Goal: Task Accomplishment & Management: Manage account settings

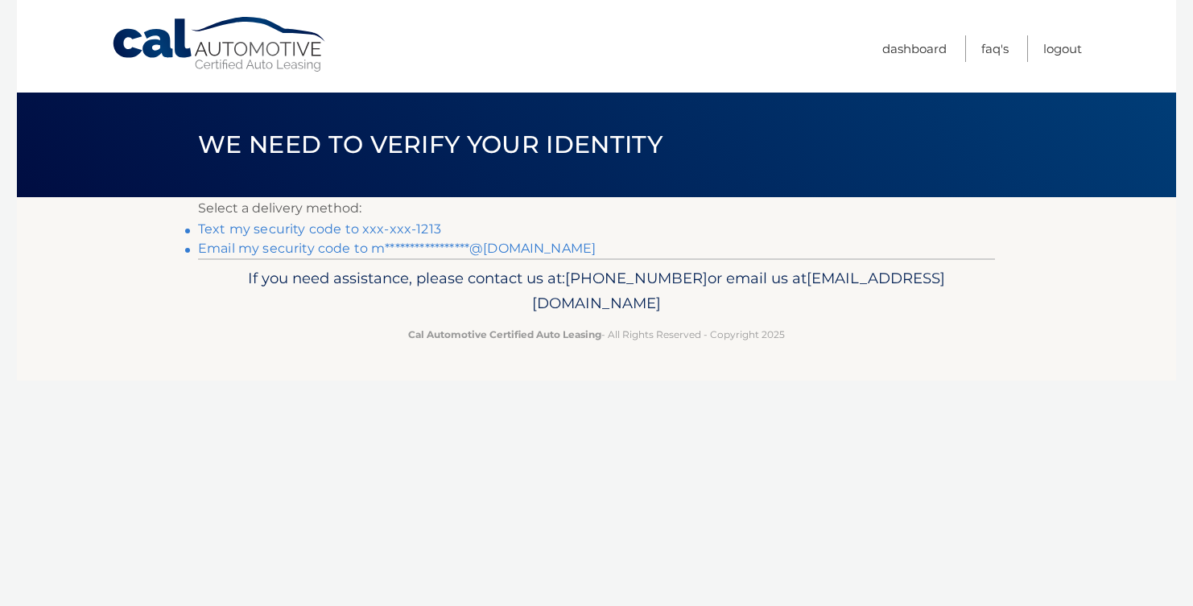
click at [424, 227] on link "Text my security code to xxx-xxx-1213" at bounding box center [319, 228] width 243 height 15
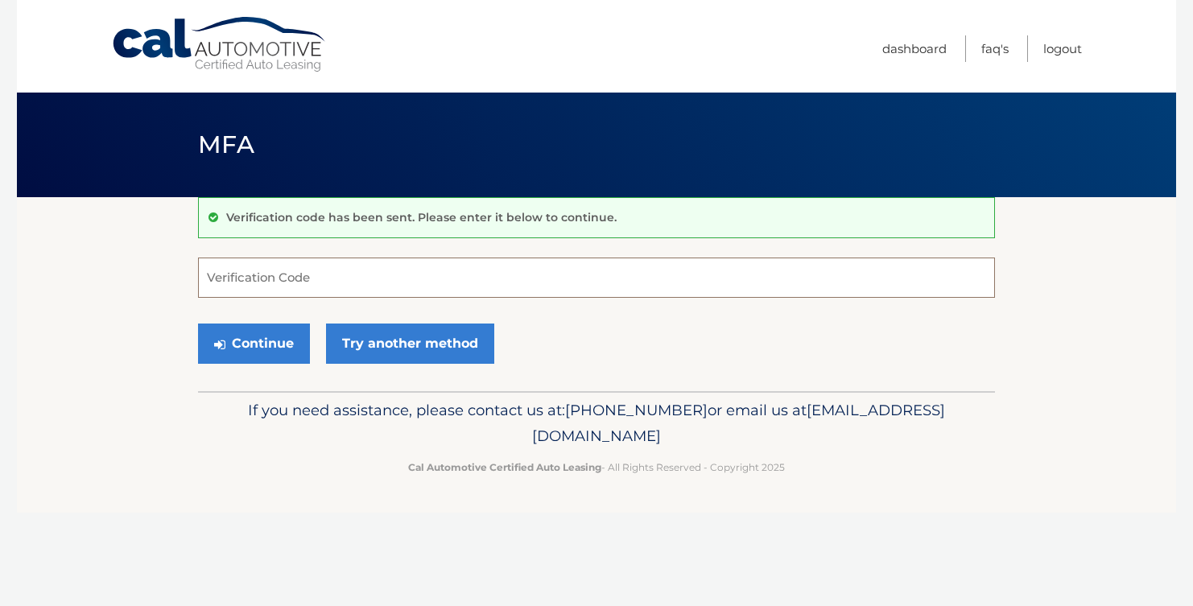
click at [389, 285] on input "Verification Code" at bounding box center [596, 278] width 797 height 40
type input "474677"
click at [246, 345] on button "Continue" at bounding box center [254, 344] width 112 height 40
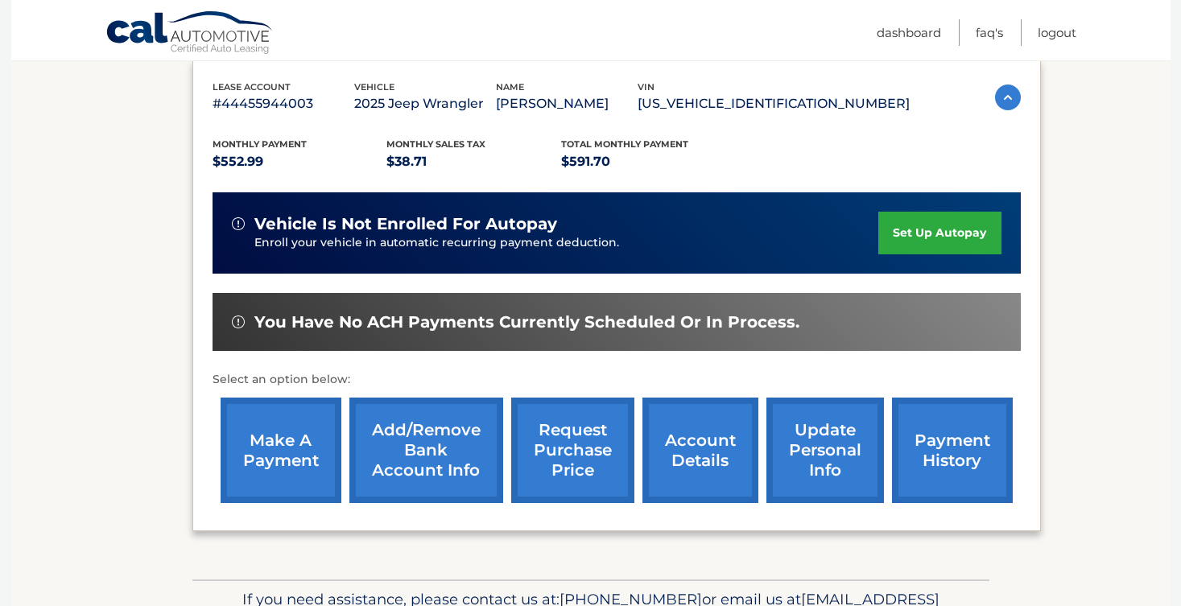
scroll to position [322, 0]
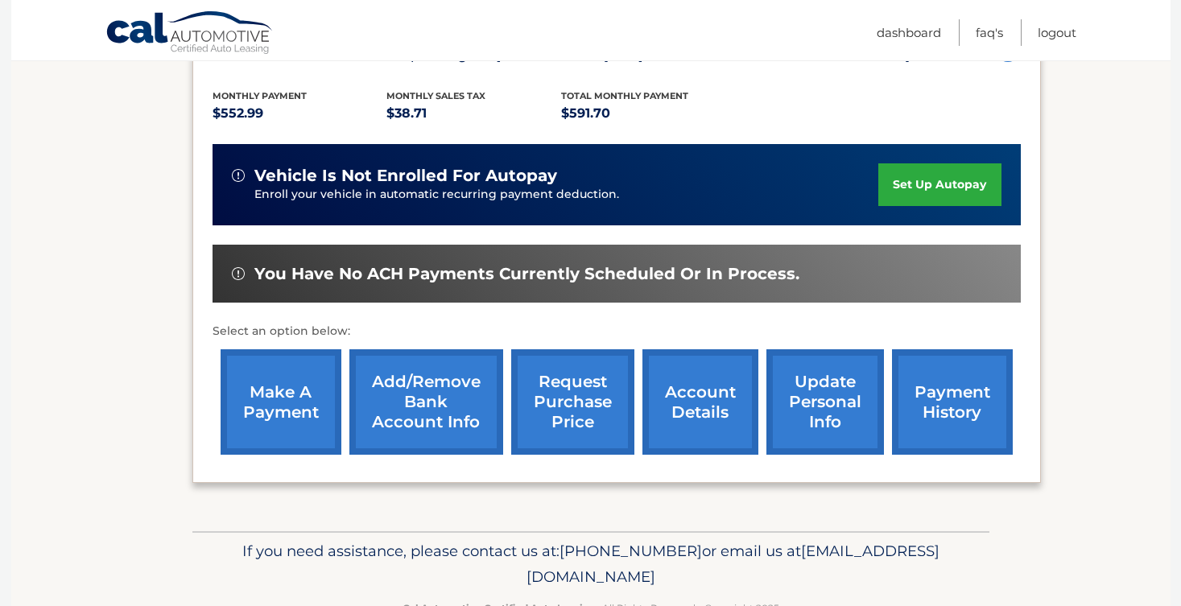
click at [262, 401] on link "make a payment" at bounding box center [281, 401] width 121 height 105
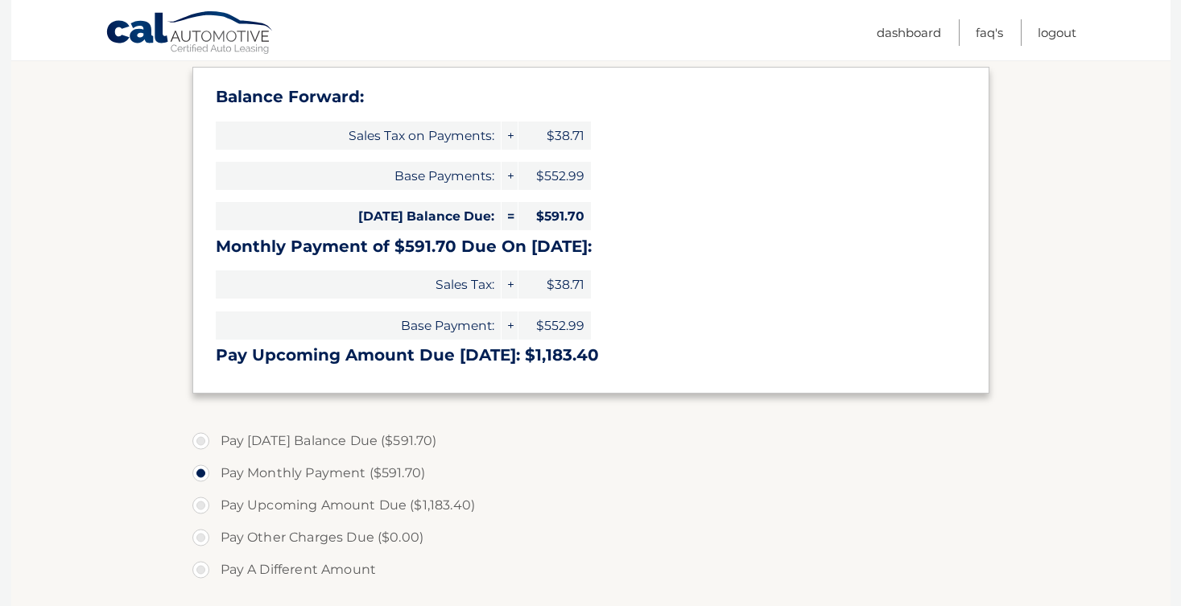
scroll to position [322, 0]
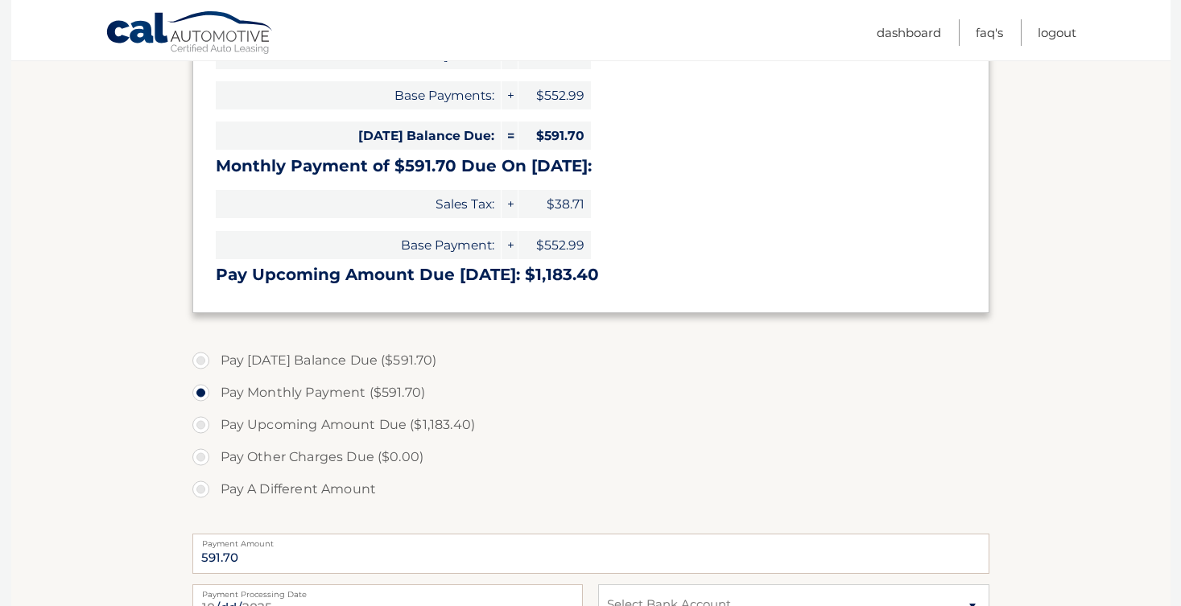
click at [199, 366] on label "Pay Today's Balance Due ($591.70)" at bounding box center [590, 361] width 797 height 32
click at [199, 366] on input "Pay Today's Balance Due ($591.70)" at bounding box center [207, 358] width 16 height 26
radio input "true"
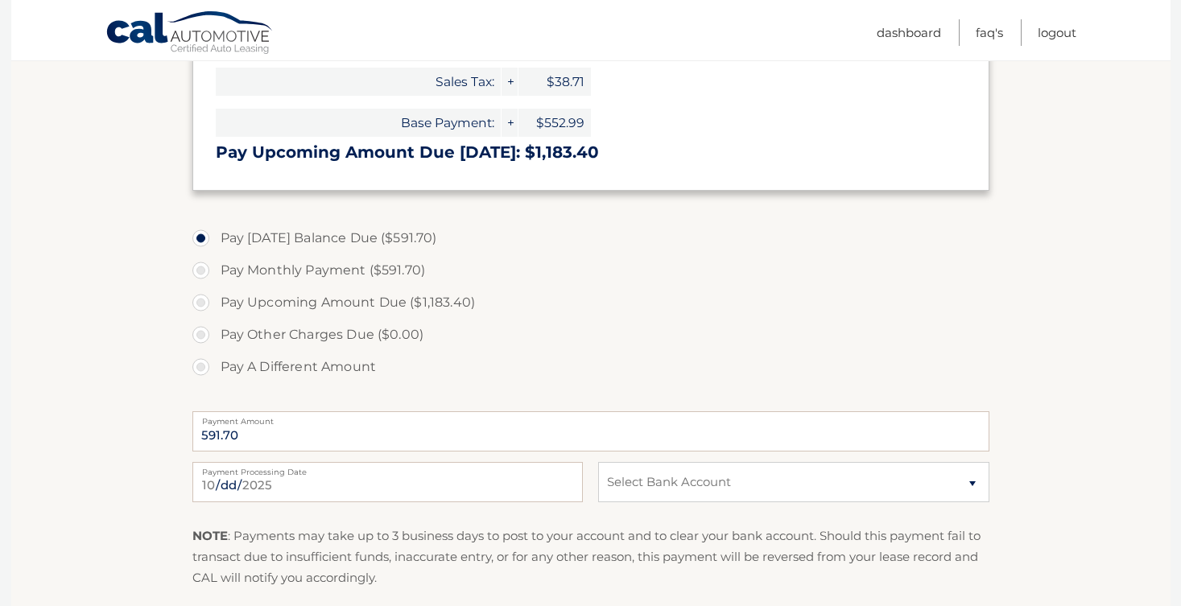
scroll to position [483, 0]
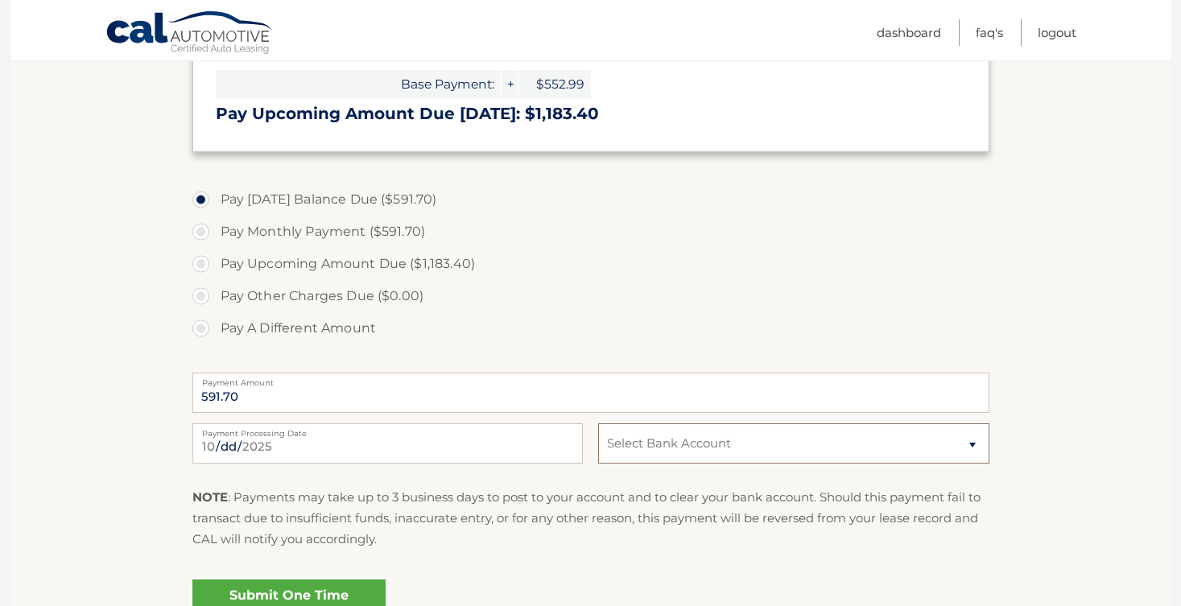
click at [810, 442] on select "Select Bank Account Checking JEANNE D ARC CREDIT UNION *****9020 Checking SOUTH…" at bounding box center [793, 444] width 391 height 40
select select "ODQ0N2ZiZmUtOGQxNy00ZGRmLWJhMTktN2QxOGY0ZmY3OTY0"
click at [598, 424] on select "Select Bank Account Checking JEANNE D ARC CREDIT UNION *****9020 Checking SOUTH…" at bounding box center [793, 444] width 391 height 40
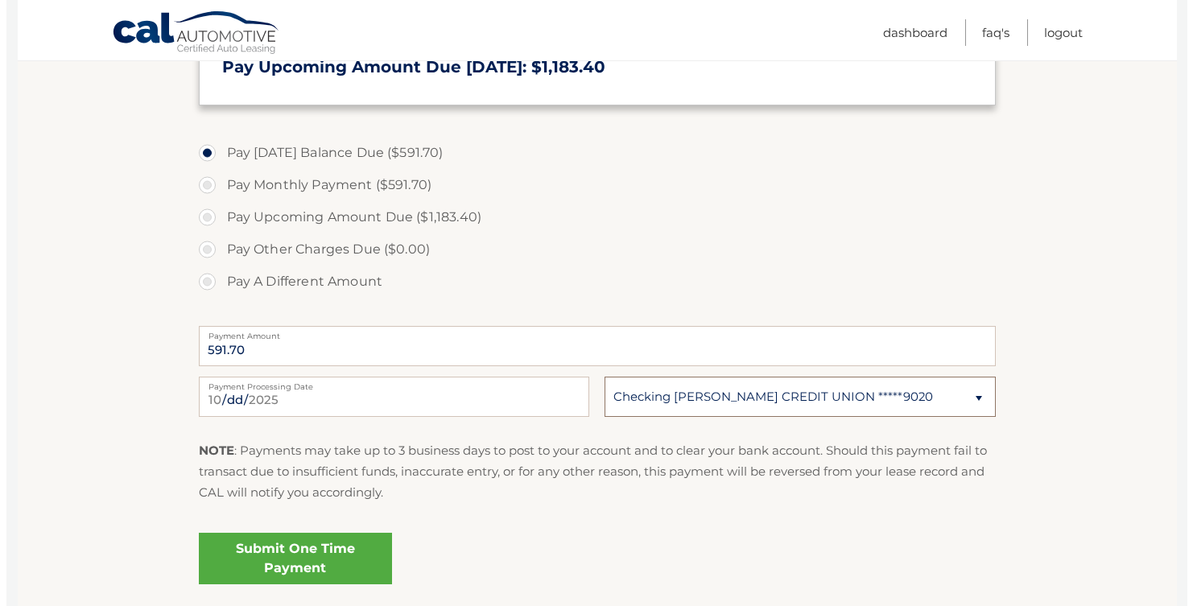
scroll to position [653, 0]
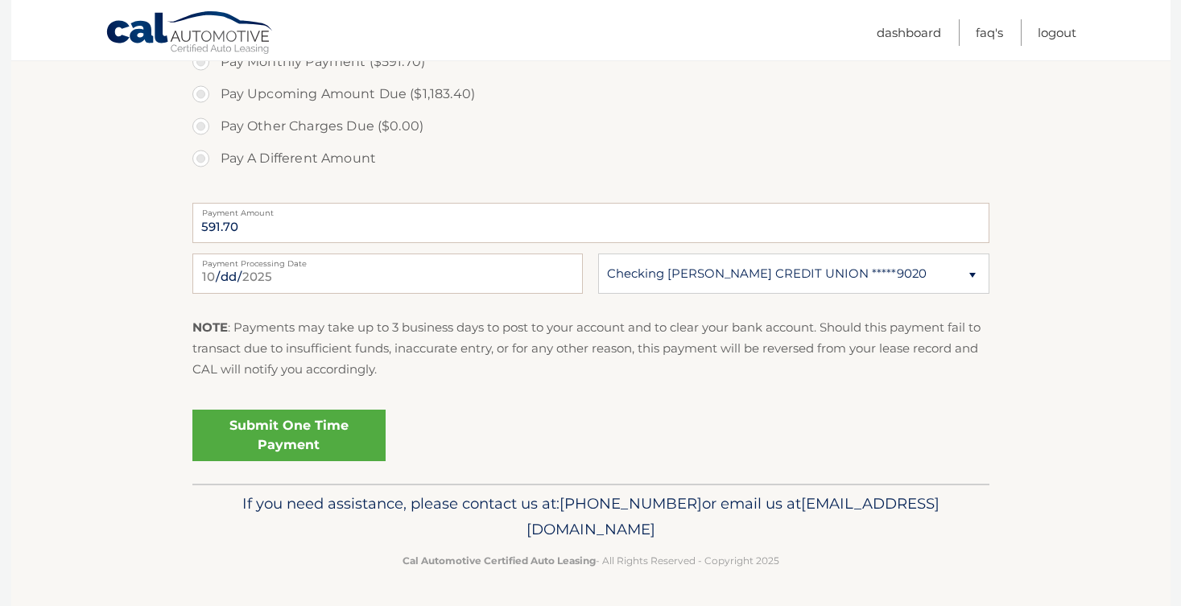
click at [267, 434] on link "Submit One Time Payment" at bounding box center [288, 436] width 193 height 52
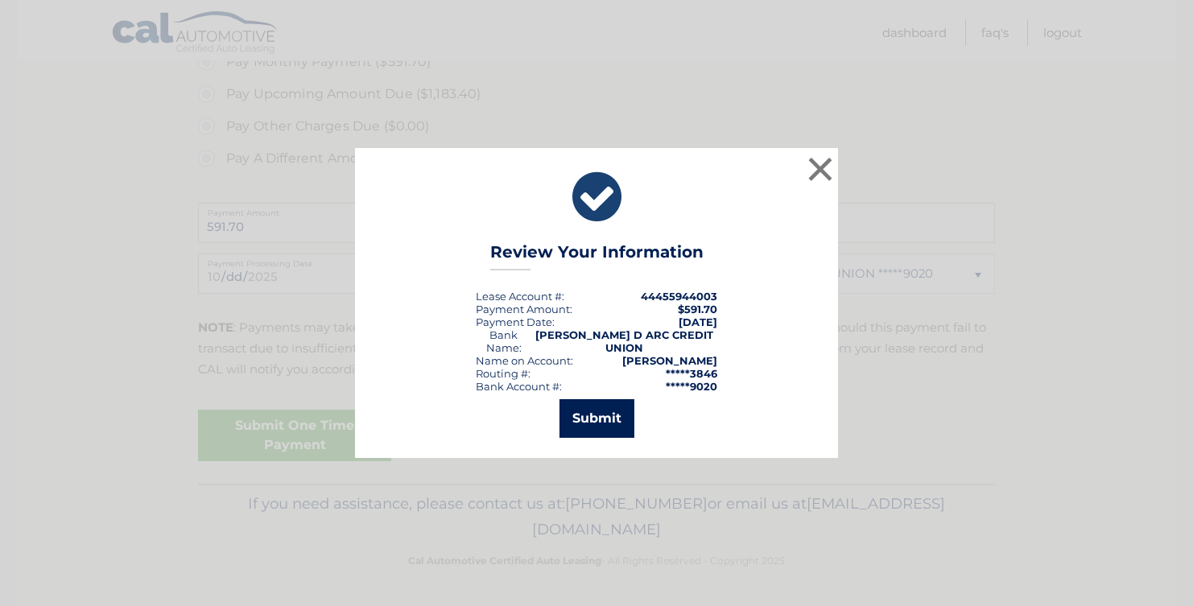
click at [585, 404] on button "Submit" at bounding box center [597, 418] width 75 height 39
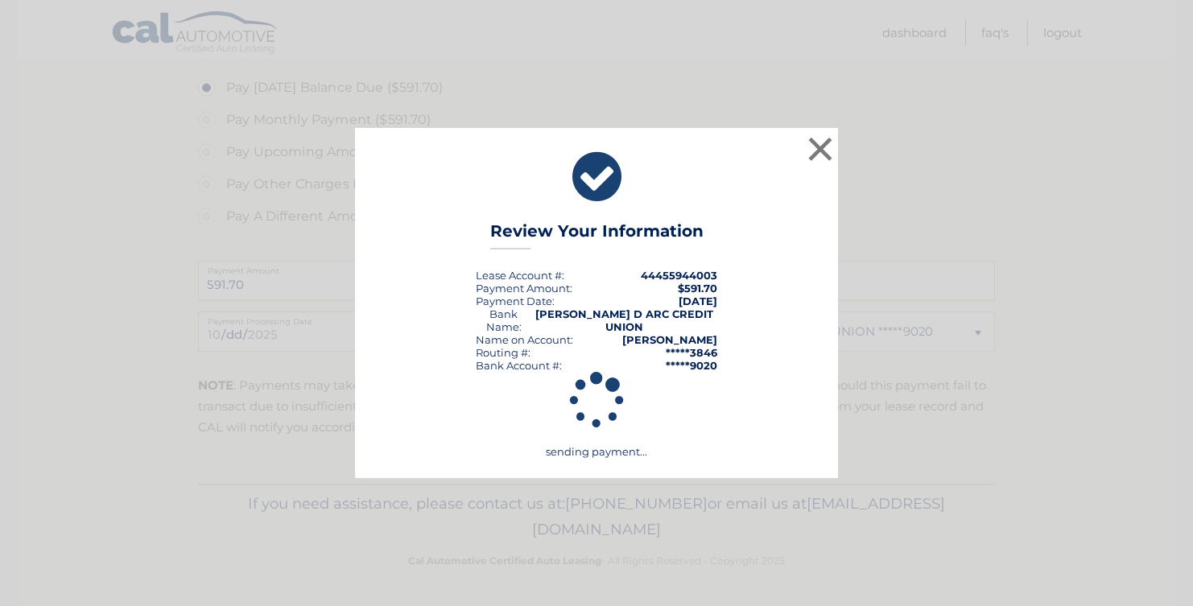
scroll to position [595, 0]
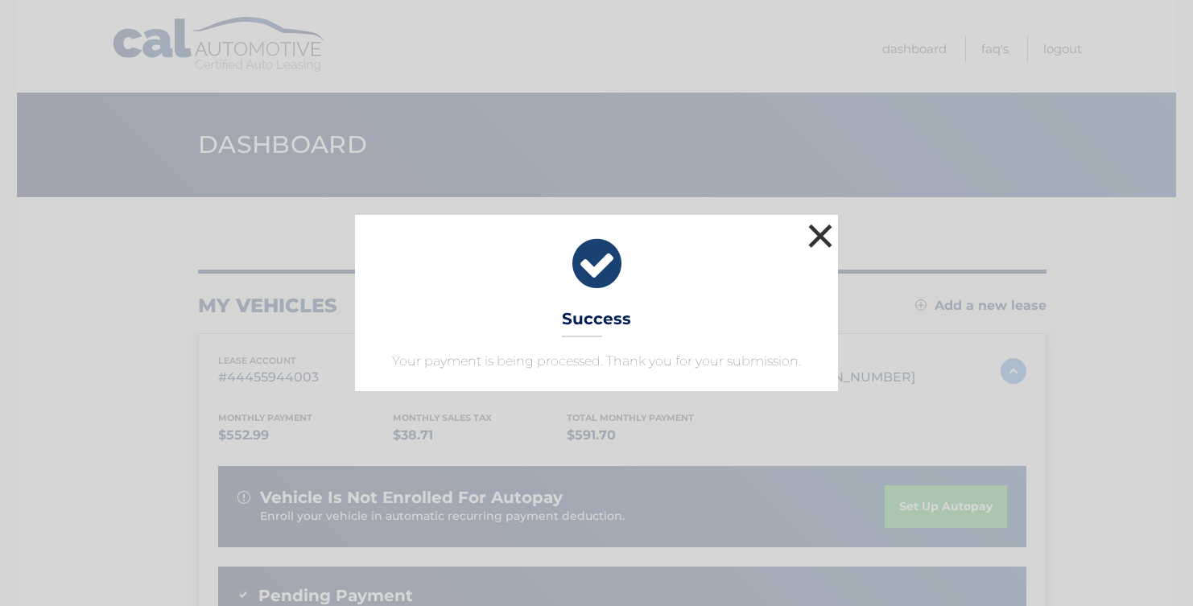
click at [816, 247] on button "×" at bounding box center [820, 236] width 32 height 32
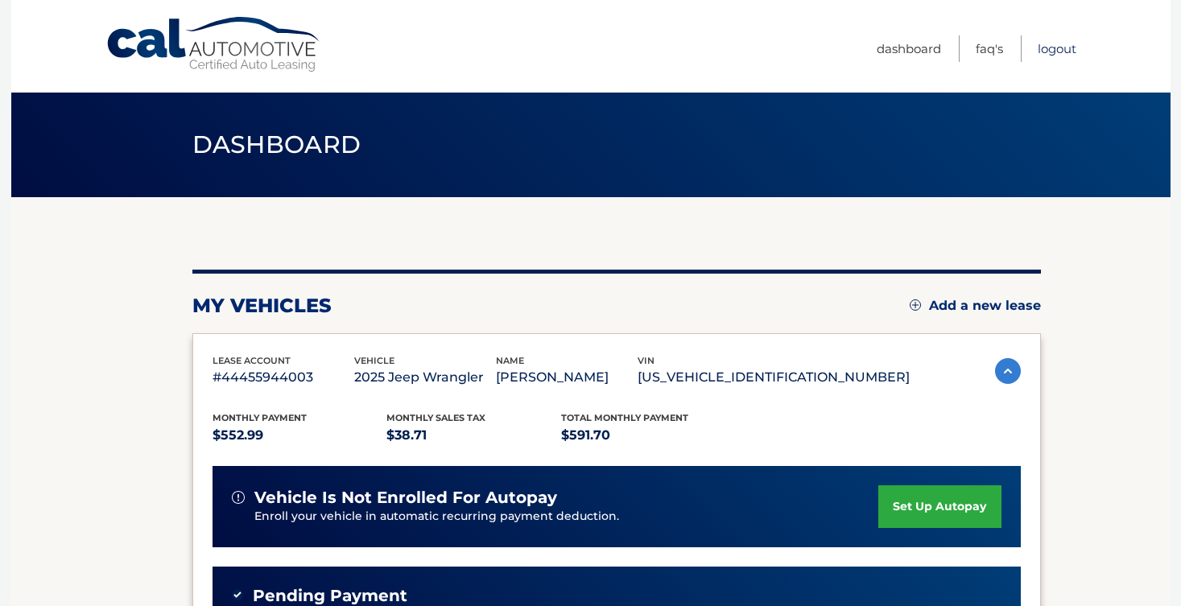
click at [1052, 50] on link "Logout" at bounding box center [1057, 48] width 39 height 27
